Goal: Task Accomplishment & Management: Manage account settings

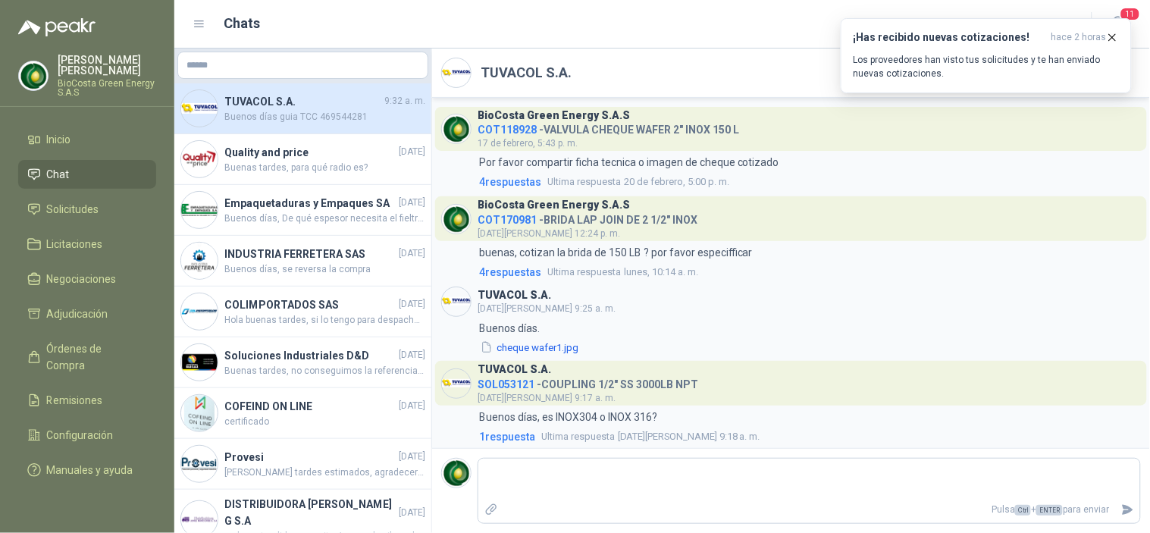
scroll to position [411, 0]
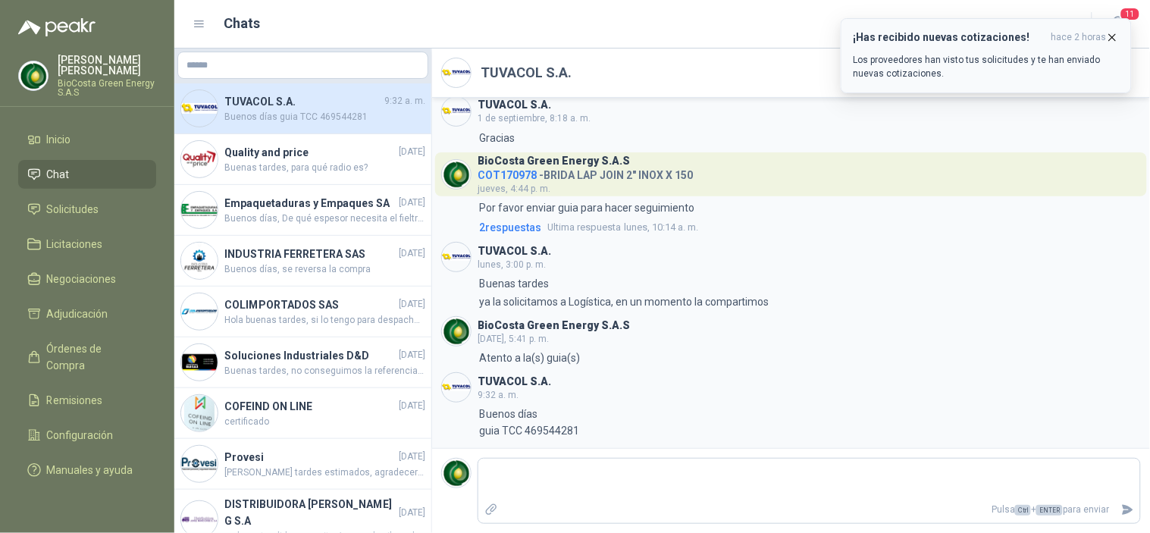
click at [971, 64] on p "Los proveedores han visto tus solicitudes y te han enviado nuevas cotizaciones." at bounding box center [985, 66] width 265 height 27
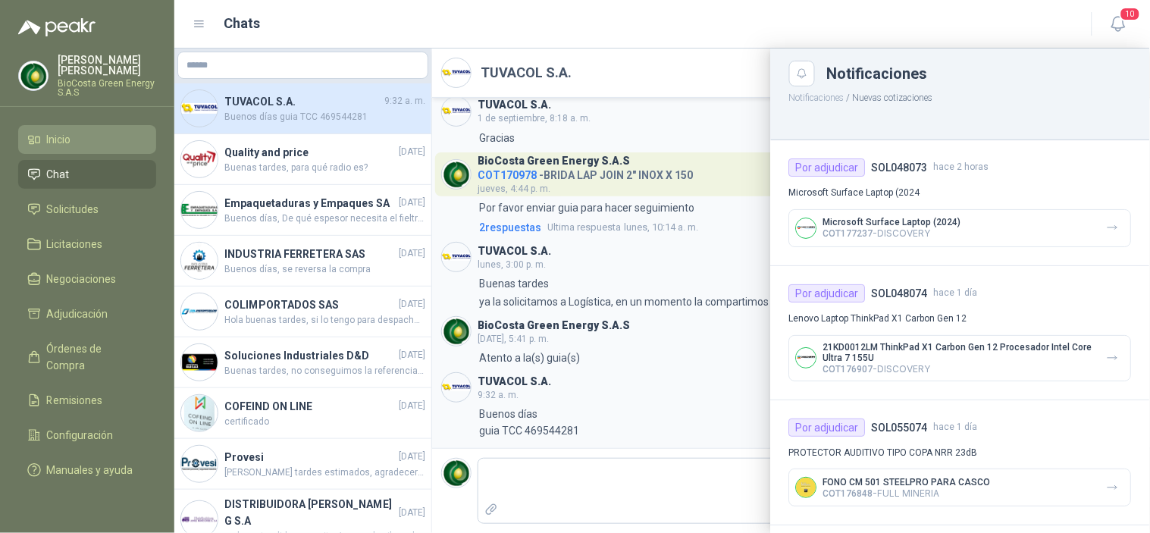
click at [74, 138] on li "Inicio" at bounding box center [87, 139] width 120 height 17
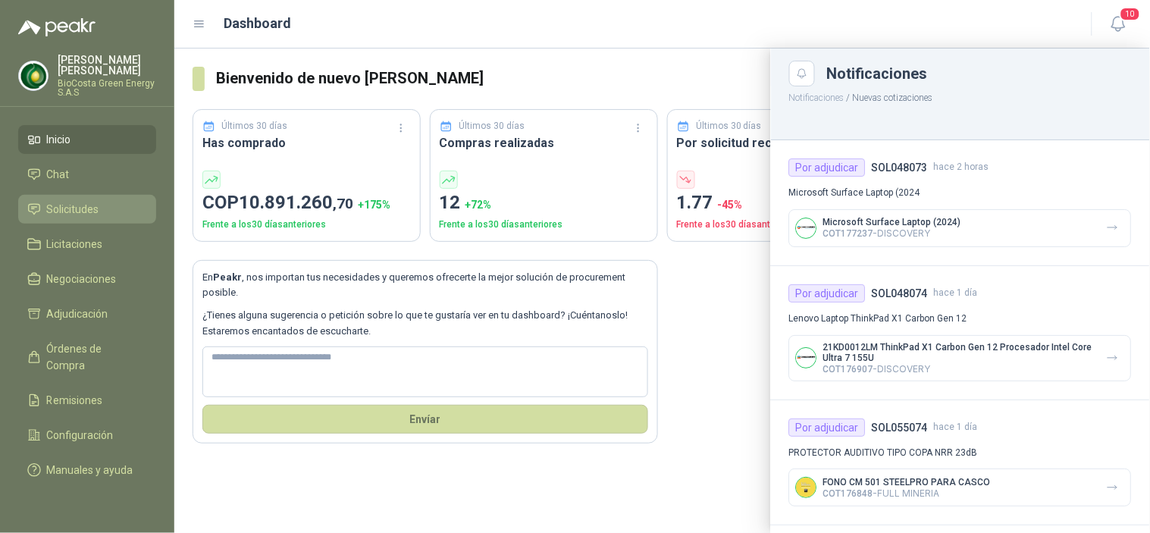
click at [103, 211] on li "Solicitudes" at bounding box center [87, 209] width 120 height 17
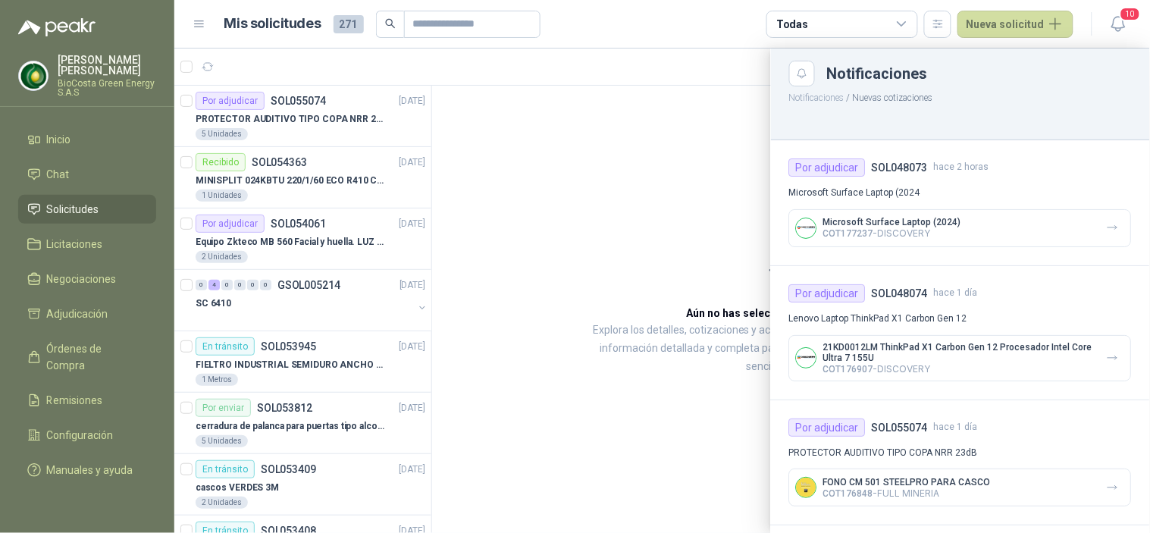
click at [321, 135] on div at bounding box center [661, 290] width 975 height 484
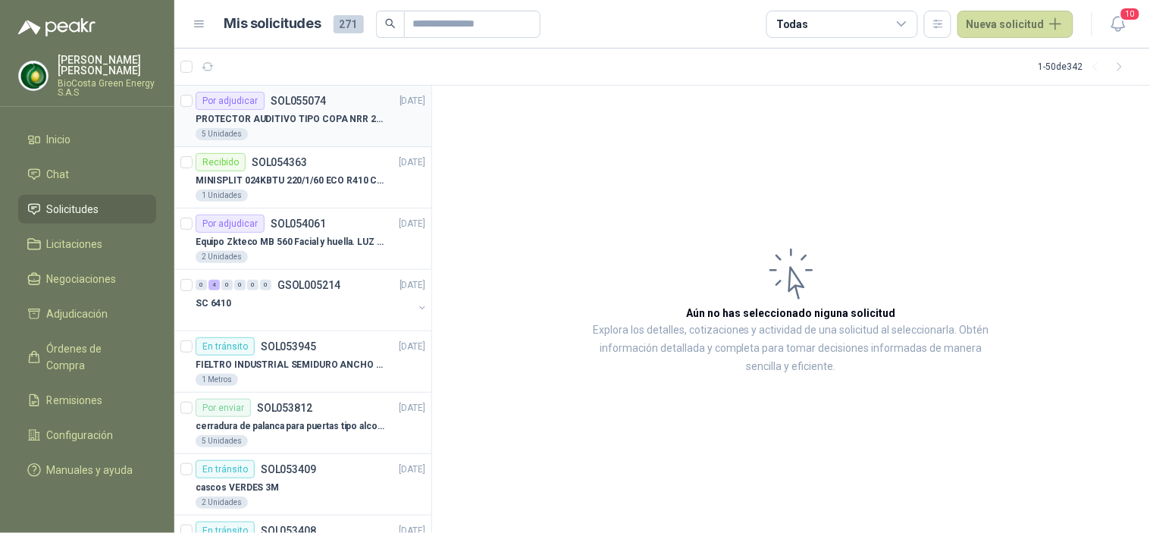
click at [309, 125] on p "PROTECTOR AUDITIVO TIPO COPA NRR 23dB" at bounding box center [290, 119] width 189 height 14
